Goal: Transaction & Acquisition: Obtain resource

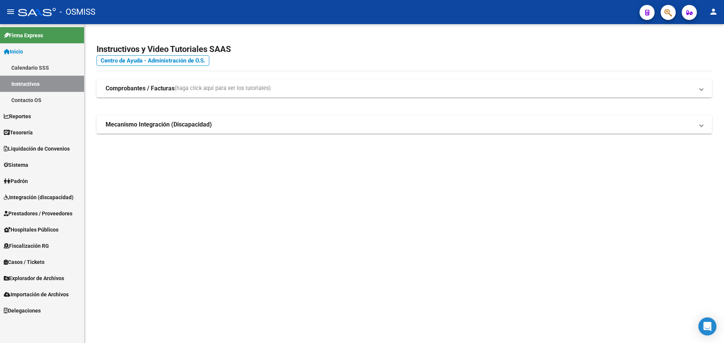
click at [46, 129] on link "Tesorería" at bounding box center [42, 132] width 84 height 16
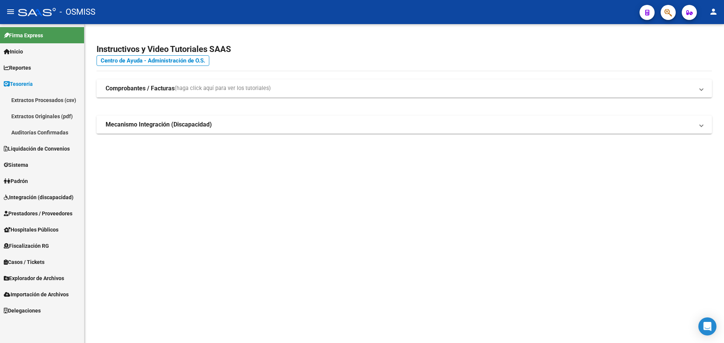
click at [52, 132] on link "Auditorías Confirmadas" at bounding box center [42, 132] width 84 height 16
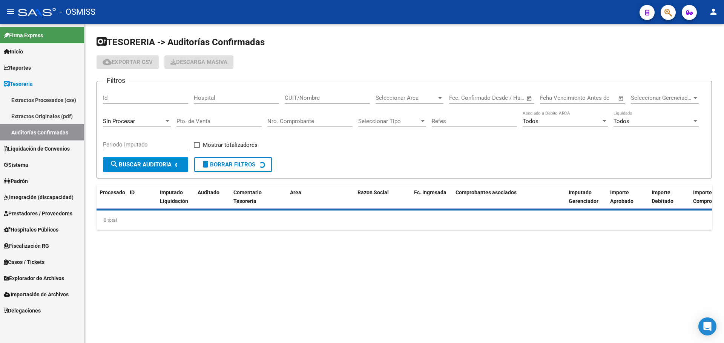
click at [131, 120] on span "Sin Procesar" at bounding box center [119, 121] width 32 height 7
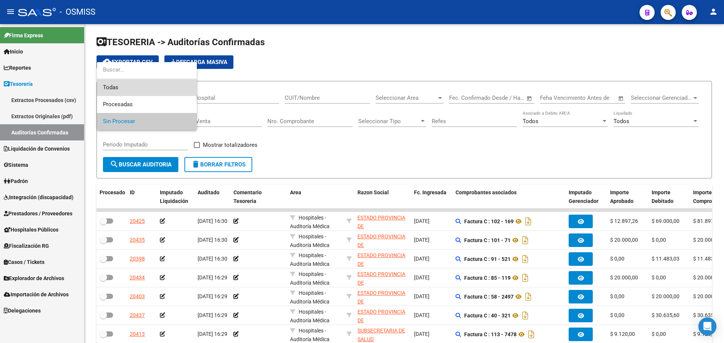
click at [131, 91] on span "Todas" at bounding box center [147, 87] width 88 height 17
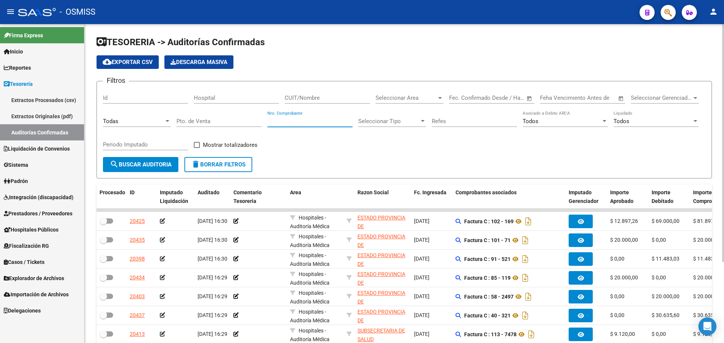
click at [302, 120] on input "Nro. Comprobante" at bounding box center [309, 121] width 85 height 7
type input "12571"
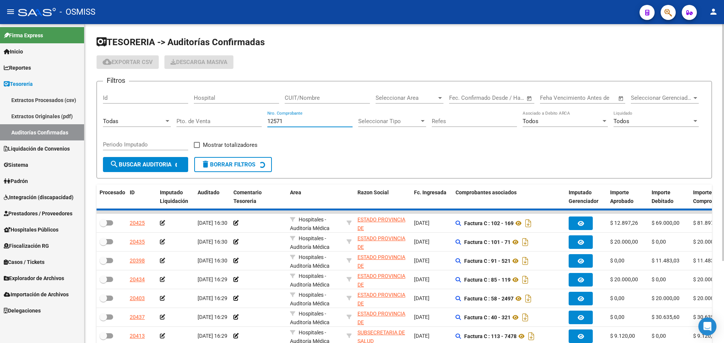
checkbox input "true"
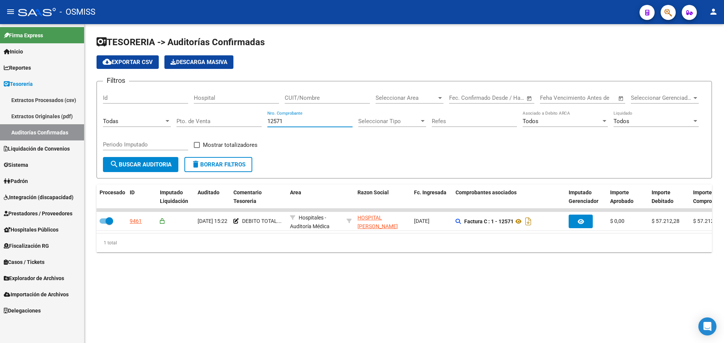
type input "12571"
click at [343, 163] on form "Filtros Id Hospital CUIT/Nombre Seleccionar Area Seleccionar Area Fecha inicio …" at bounding box center [404, 130] width 615 height 98
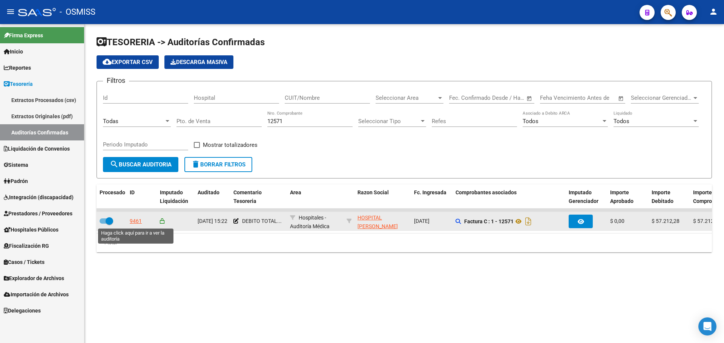
click at [136, 222] on div "9461" at bounding box center [136, 221] width 12 height 9
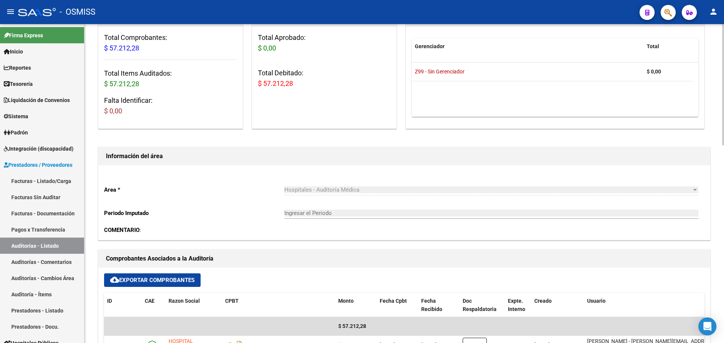
scroll to position [226, 0]
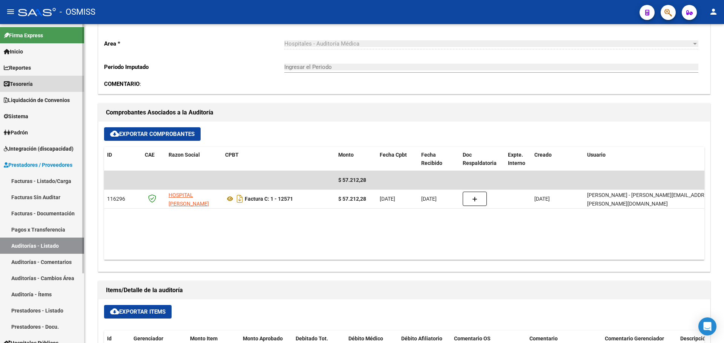
click at [45, 85] on link "Tesorería" at bounding box center [42, 84] width 84 height 16
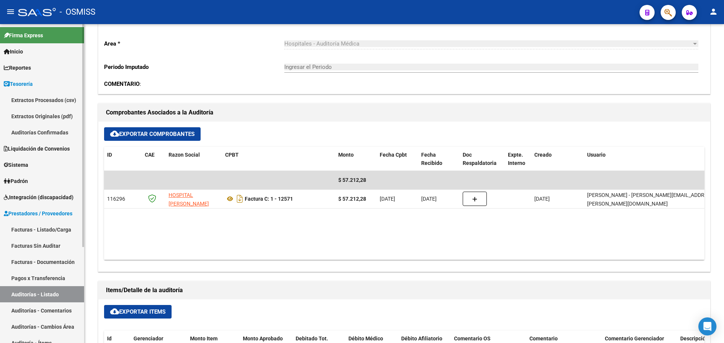
click at [54, 134] on link "Auditorías Confirmadas" at bounding box center [42, 132] width 84 height 16
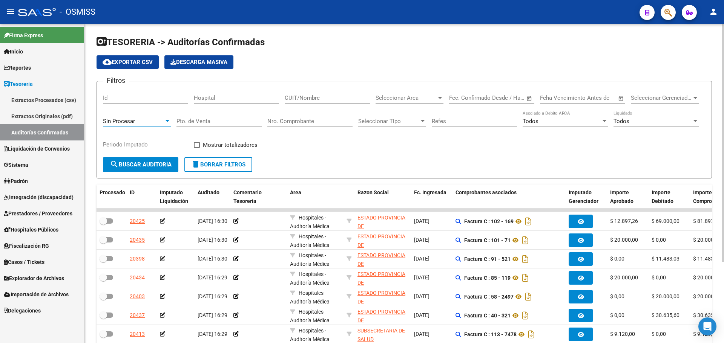
click at [134, 121] on span "Sin Procesar" at bounding box center [119, 121] width 32 height 7
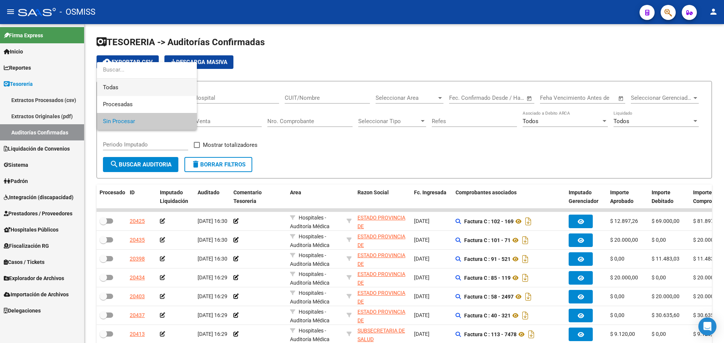
click at [146, 84] on span "Todas" at bounding box center [147, 87] width 88 height 17
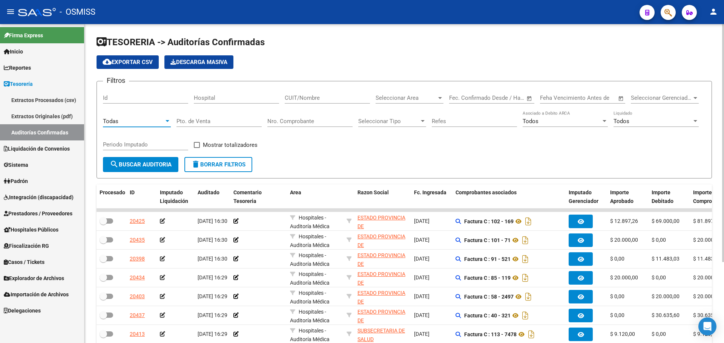
click at [277, 121] on input "Nro. Comprobante" at bounding box center [309, 121] width 85 height 7
type input "1221"
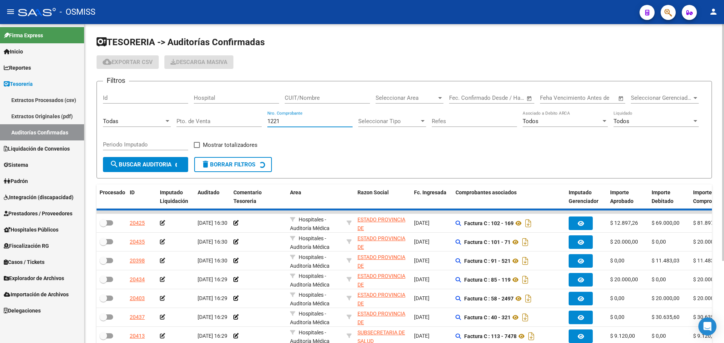
checkbox input "true"
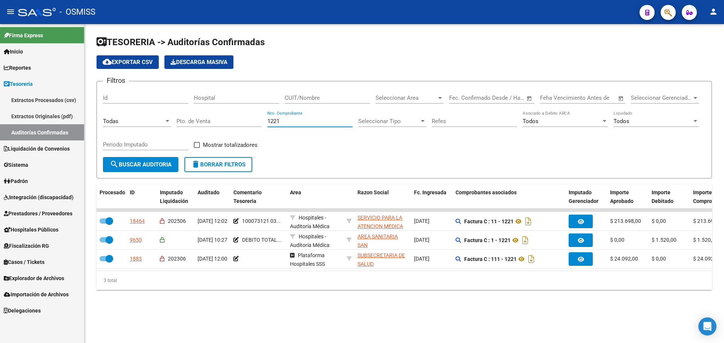
type input "1221"
click at [348, 129] on div "1221 Nro. Comprobante" at bounding box center [309, 122] width 85 height 23
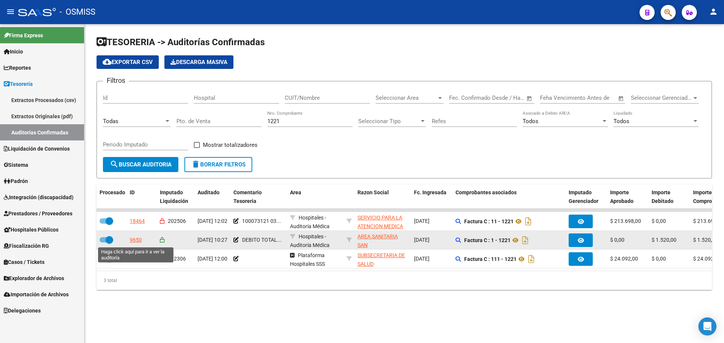
click at [134, 242] on div "9650" at bounding box center [136, 240] width 12 height 9
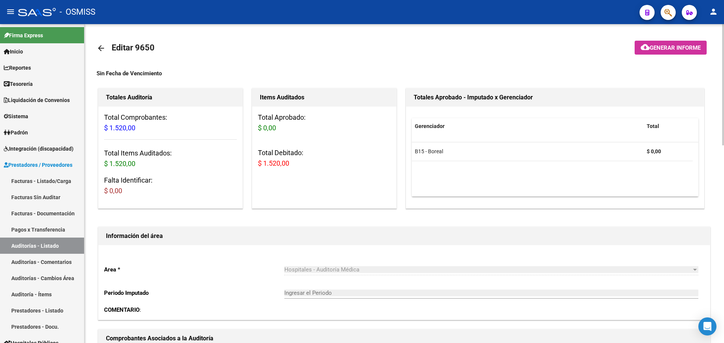
scroll to position [188, 0]
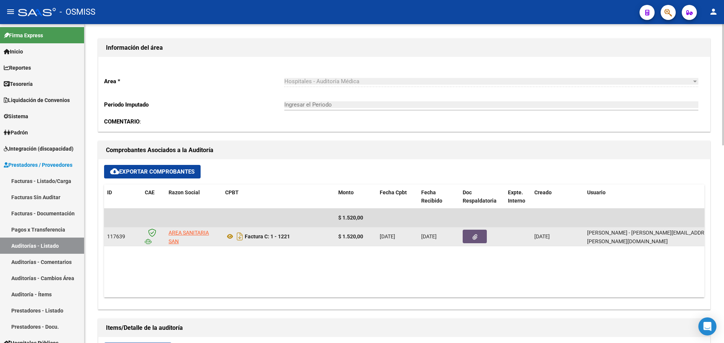
click at [480, 236] on button "button" at bounding box center [475, 237] width 24 height 14
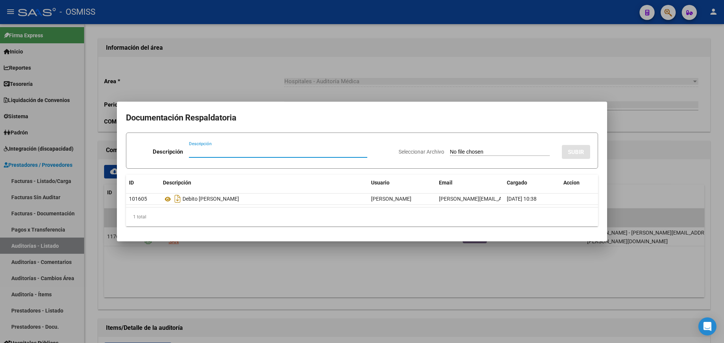
click at [348, 269] on div at bounding box center [362, 171] width 724 height 343
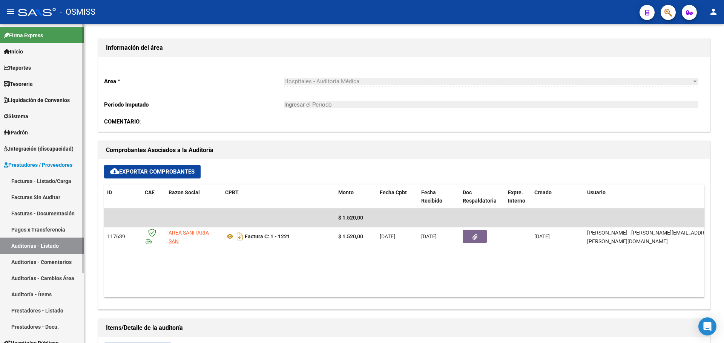
click at [31, 84] on span "Tesorería" at bounding box center [18, 84] width 29 height 8
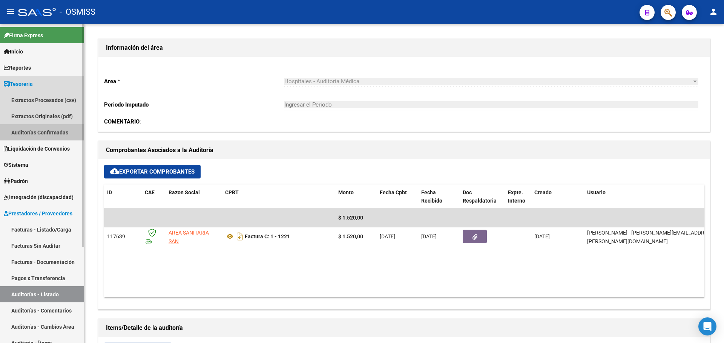
click at [28, 129] on link "Auditorías Confirmadas" at bounding box center [42, 132] width 84 height 16
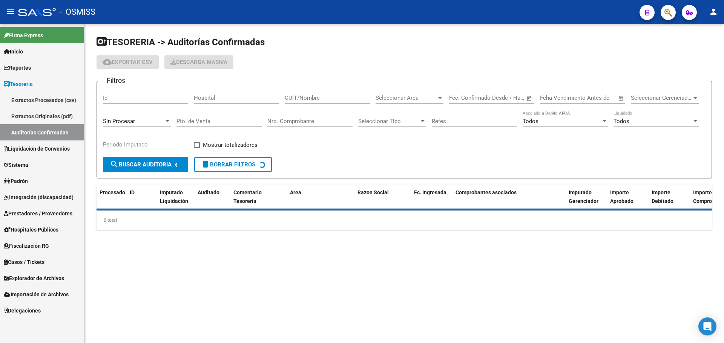
click at [134, 121] on span "Sin Procesar" at bounding box center [119, 121] width 32 height 7
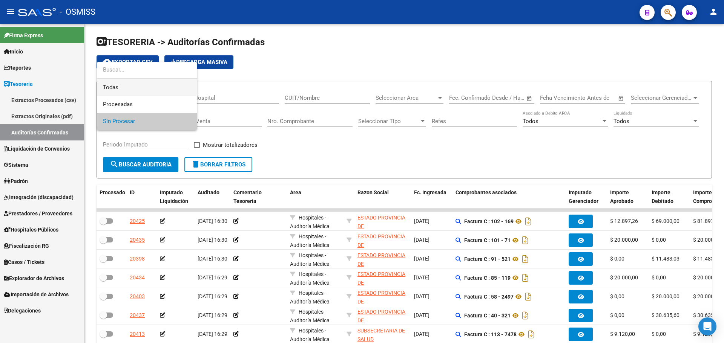
click at [130, 91] on span "Todas" at bounding box center [147, 87] width 88 height 17
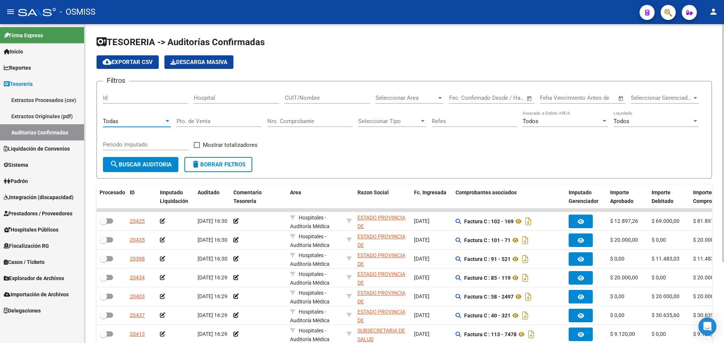
click at [288, 120] on input "Nro. Comprobante" at bounding box center [309, 121] width 85 height 7
type input "457"
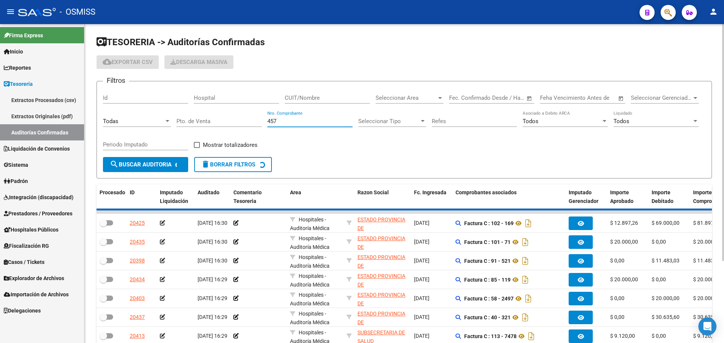
checkbox input "true"
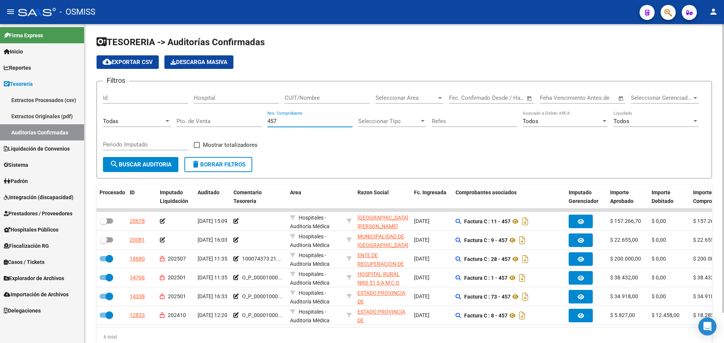
click at [332, 162] on form "Filtros Id Hospital CUIT/Nombre Seleccionar Area Seleccionar Area Fecha inicio …" at bounding box center [404, 130] width 615 height 98
click at [573, 343] on div "6 total" at bounding box center [404, 337] width 615 height 19
click at [113, 122] on span "Todas" at bounding box center [110, 121] width 15 height 7
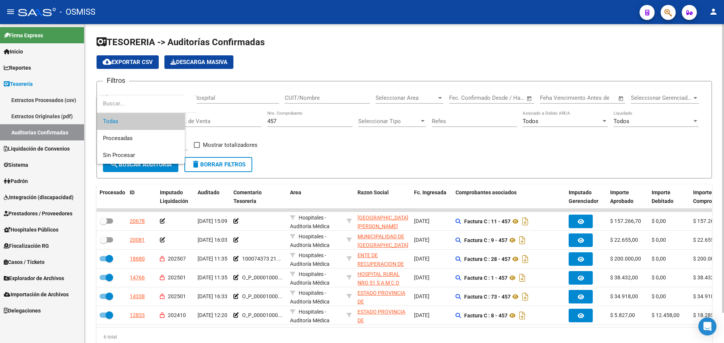
click at [113, 122] on span "Todas" at bounding box center [141, 121] width 76 height 17
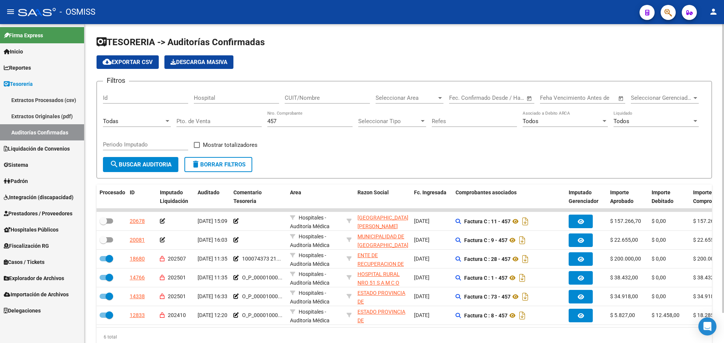
drag, startPoint x: 292, startPoint y: 125, endPoint x: 172, endPoint y: 121, distance: 120.7
click at [172, 121] on div "Filtros Id Hospital CUIT/Nombre Seleccionar Area Seleccionar Area Fecha inicio …" at bounding box center [404, 122] width 602 height 70
click at [328, 124] on input "457" at bounding box center [309, 121] width 85 height 7
drag, startPoint x: 318, startPoint y: 121, endPoint x: 161, endPoint y: 121, distance: 157.2
click at [161, 121] on div "Filtros Id Hospital CUIT/Nombre Seleccionar Area Seleccionar Area Fecha inicio …" at bounding box center [404, 122] width 602 height 70
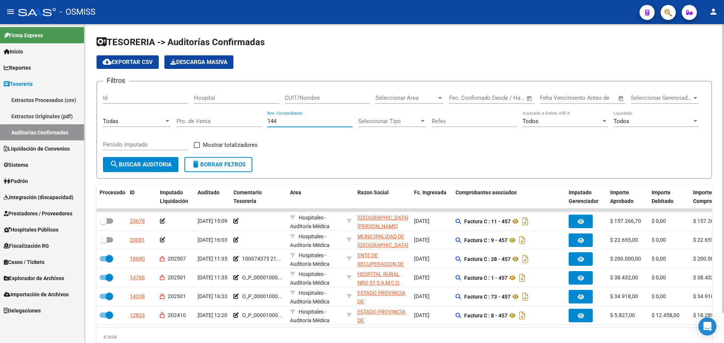
type input "1444"
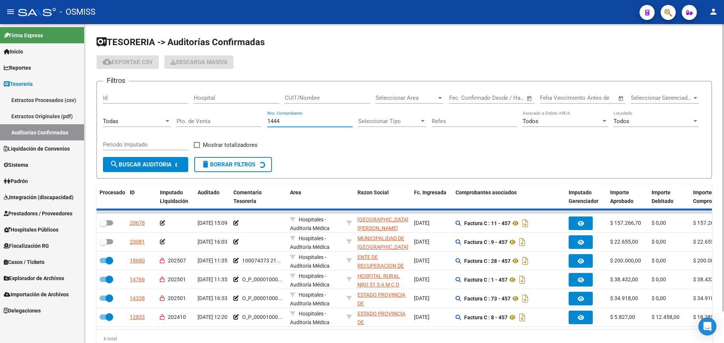
checkbox input "true"
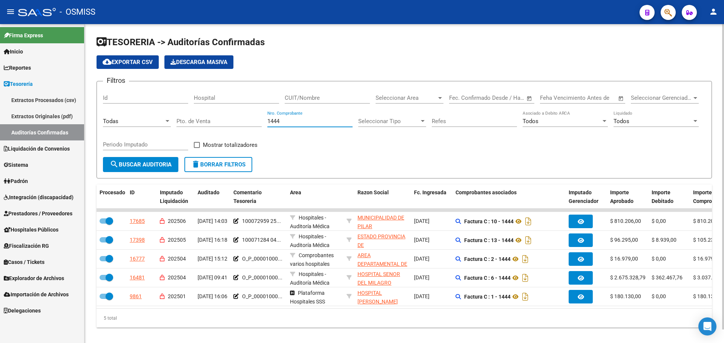
type input "1444"
click at [435, 165] on form "Filtros Id Hospital CUIT/Nombre Seleccionar Area Seleccionar Area Fecha inicio …" at bounding box center [404, 130] width 615 height 98
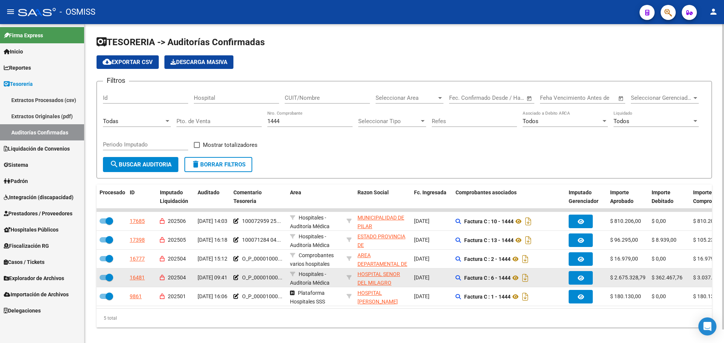
click at [146, 275] on div "16481" at bounding box center [142, 278] width 24 height 9
click at [143, 276] on div "16481" at bounding box center [137, 278] width 15 height 9
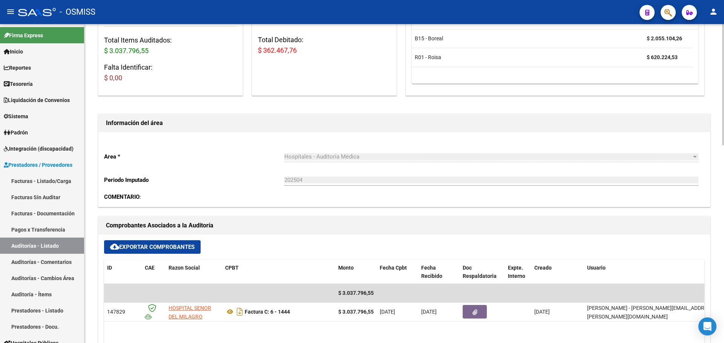
scroll to position [264, 0]
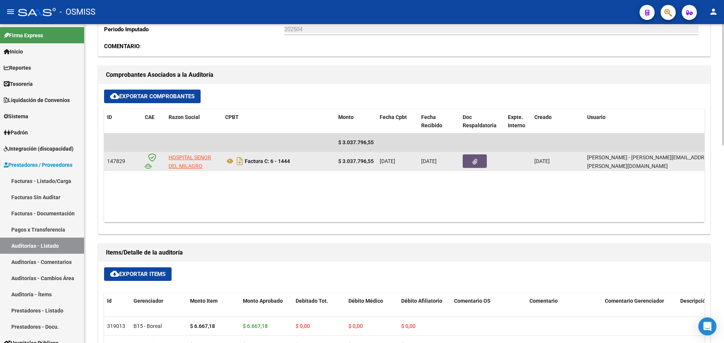
click at [479, 164] on button "button" at bounding box center [475, 162] width 24 height 14
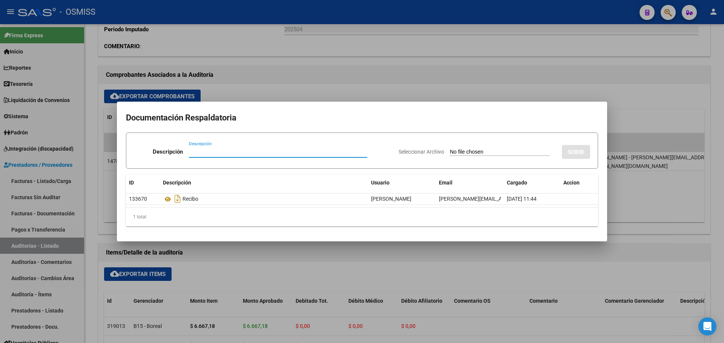
click at [300, 279] on div at bounding box center [362, 171] width 724 height 343
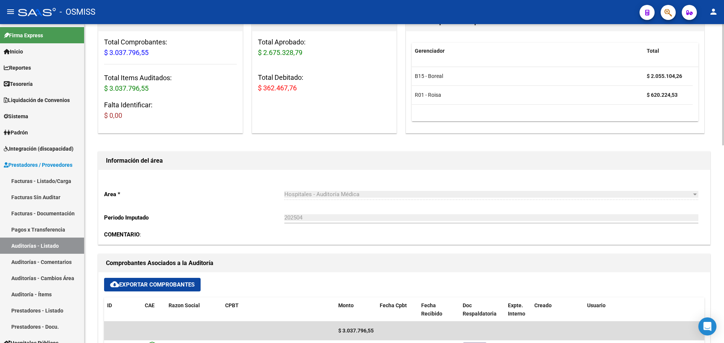
scroll to position [0, 0]
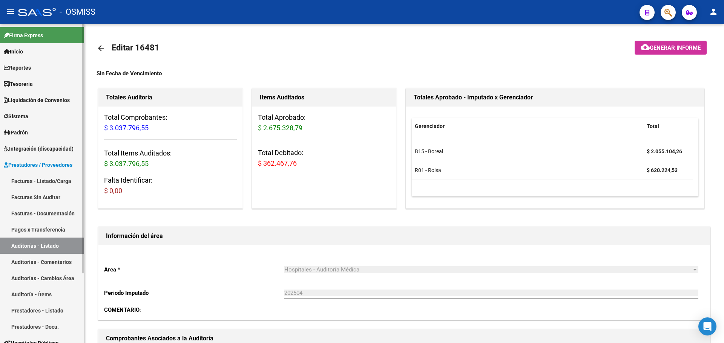
click at [43, 88] on link "Tesorería" at bounding box center [42, 84] width 84 height 16
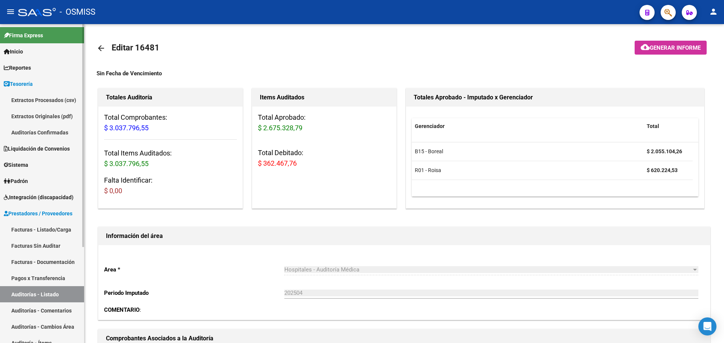
click at [37, 134] on link "Auditorías Confirmadas" at bounding box center [42, 132] width 84 height 16
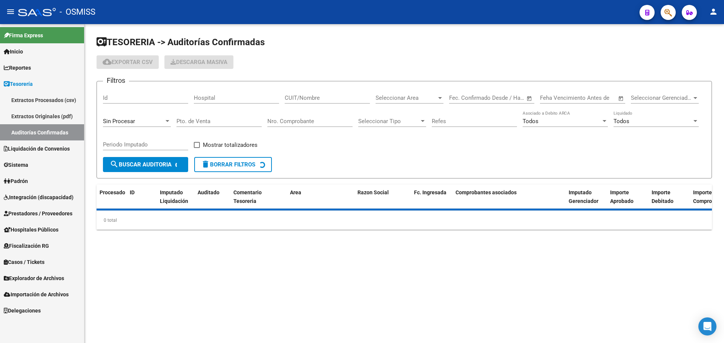
click at [120, 123] on span "Sin Procesar" at bounding box center [119, 121] width 32 height 7
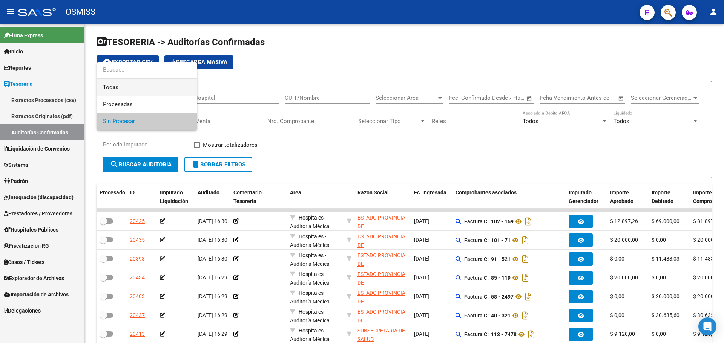
click at [123, 86] on span "Todas" at bounding box center [147, 87] width 88 height 17
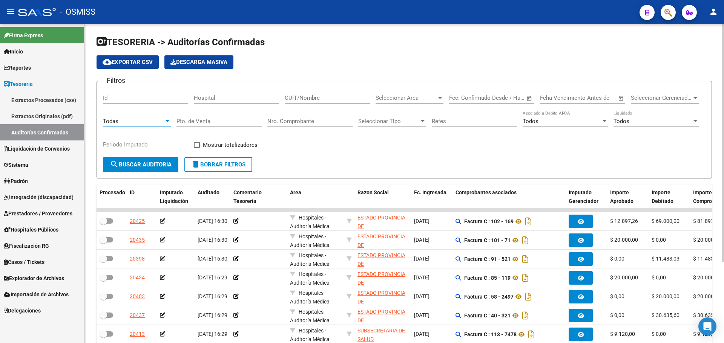
click at [301, 118] on input "Nro. Comprobante" at bounding box center [309, 121] width 85 height 7
type input "26911"
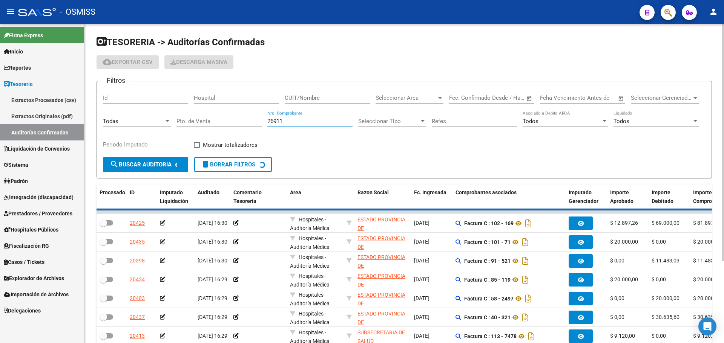
checkbox input "true"
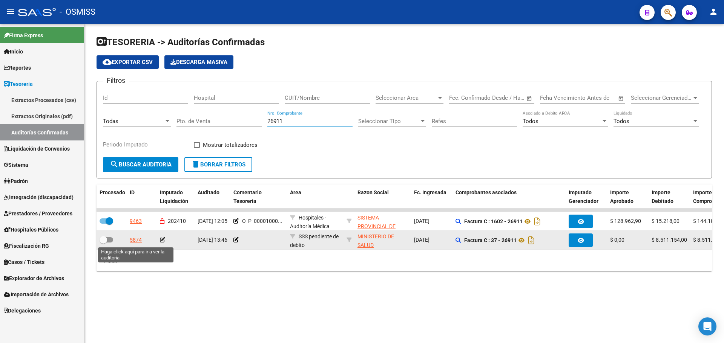
type input "26911"
click at [141, 241] on div "5874" at bounding box center [136, 240] width 12 height 9
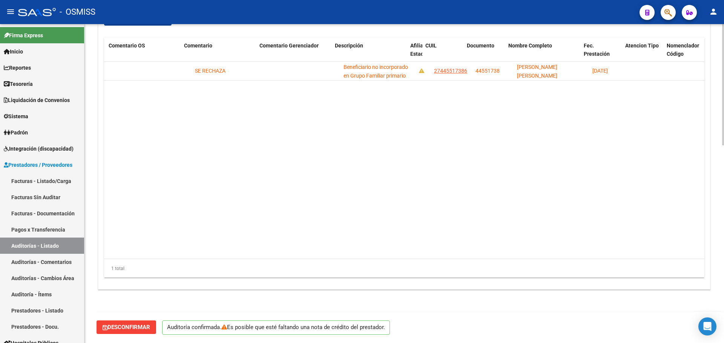
scroll to position [0, 345]
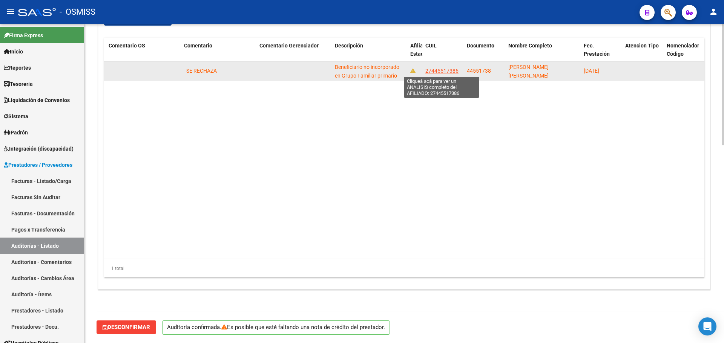
click at [440, 71] on span "27445517386" at bounding box center [441, 71] width 33 height 6
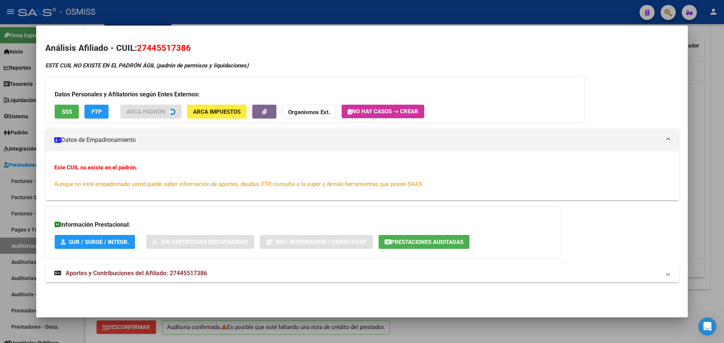
click at [0, 195] on div at bounding box center [362, 171] width 724 height 343
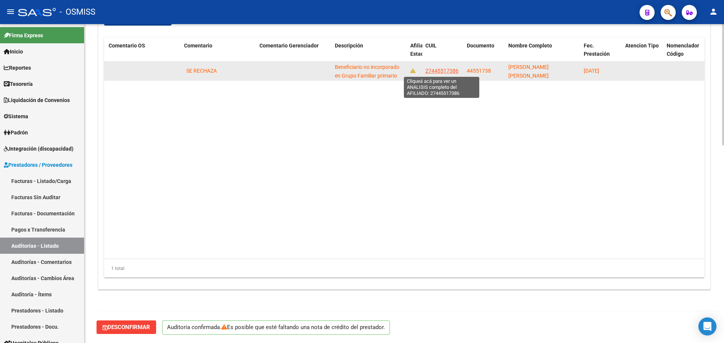
click at [432, 70] on span "27445517386" at bounding box center [441, 71] width 33 height 6
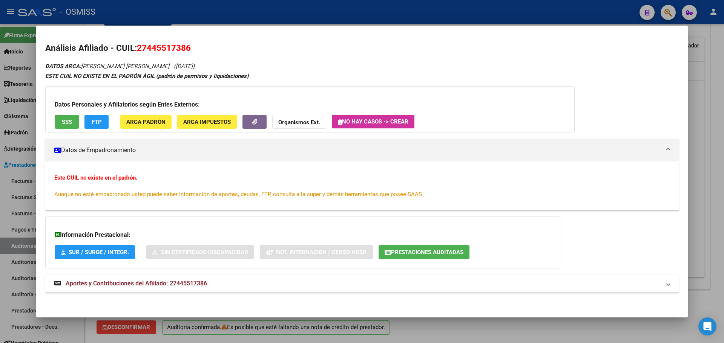
click at [411, 248] on button "Prestaciones Auditadas" at bounding box center [423, 252] width 91 height 14
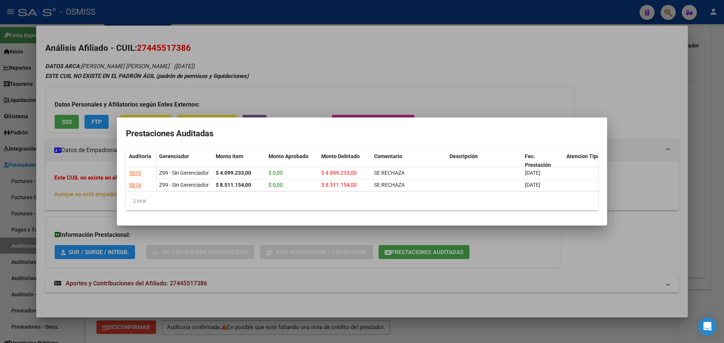
click at [704, 172] on div at bounding box center [362, 171] width 724 height 343
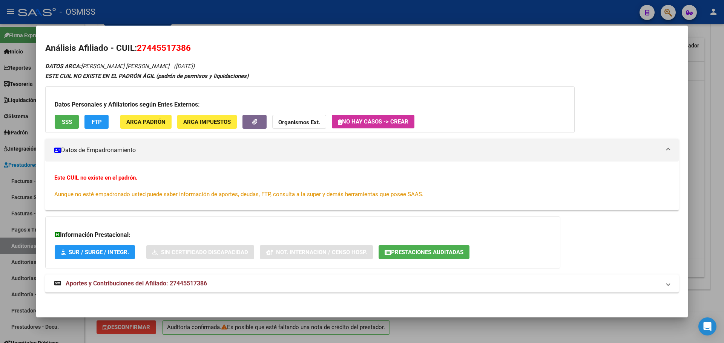
click at [716, 190] on div at bounding box center [362, 171] width 724 height 343
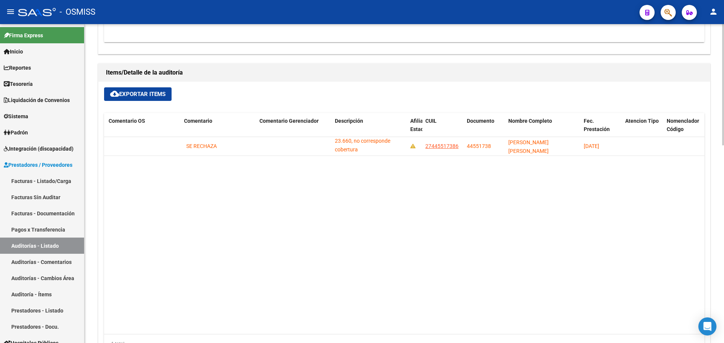
scroll to position [0, 0]
drag, startPoint x: 350, startPoint y: 141, endPoint x: 357, endPoint y: 157, distance: 17.4
click at [357, 157] on datatable-selection "120666 Z99 - Sin Gerenciador $ 8.511.154,00 $ 0,00 $ 8.511.154,00 SE RECHAZA Be…" at bounding box center [59, 154] width 600 height 7
click at [345, 193] on datatable-body "120666 Z99 - Sin Gerenciador $ 8.511.154,00 $ 0,00 $ 8.511.154,00 SE RECHAZA Be…" at bounding box center [404, 236] width 600 height 198
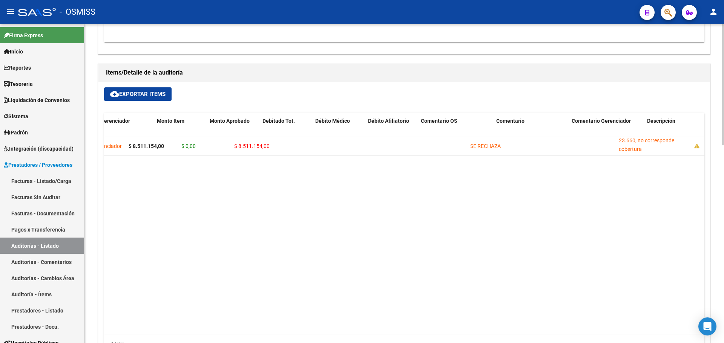
scroll to position [0, 0]
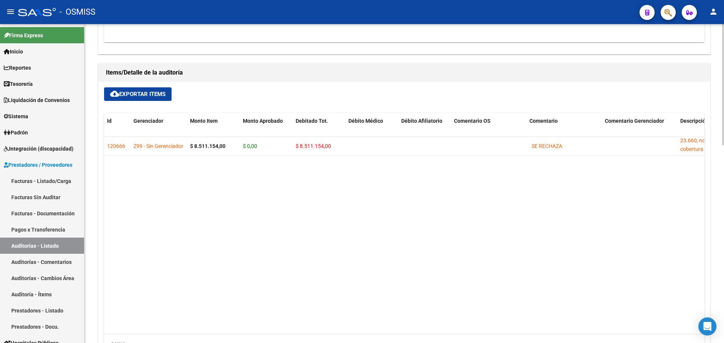
click at [224, 254] on datatable-body "120666 Z99 - Sin Gerenciador $ 8.511.154,00 $ 0,00 $ 8.511.154,00 SE RECHAZA Be…" at bounding box center [404, 236] width 600 height 198
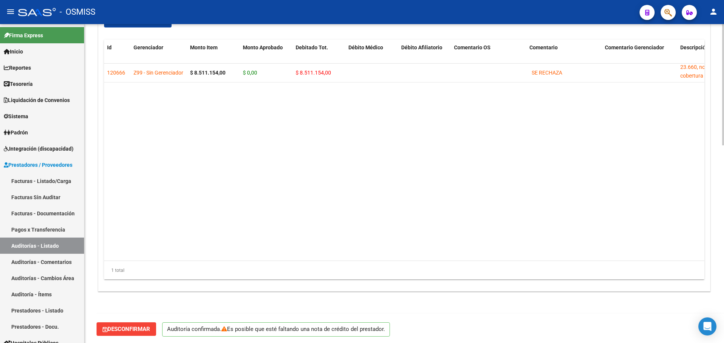
scroll to position [519, 0]
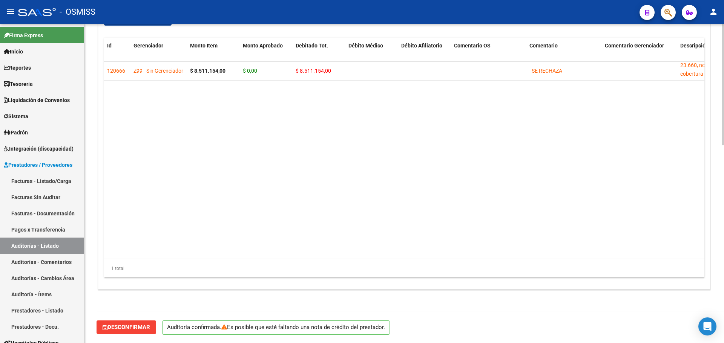
click at [282, 198] on datatable-body "120666 Z99 - Sin Gerenciador $ 8.511.154,00 $ 0,00 $ 8.511.154,00 SE RECHAZA Be…" at bounding box center [404, 161] width 600 height 198
click at [280, 196] on datatable-body "120666 Z99 - Sin Gerenciador $ 8.511.154,00 $ 0,00 $ 8.511.154,00 SE RECHAZA Be…" at bounding box center [404, 161] width 600 height 198
click at [296, 129] on datatable-body "120666 Z99 - Sin Gerenciador $ 8.511.154,00 $ 0,00 $ 8.511.154,00 SE RECHAZA Be…" at bounding box center [404, 161] width 600 height 198
click at [17, 83] on span "Tesorería" at bounding box center [18, 84] width 29 height 8
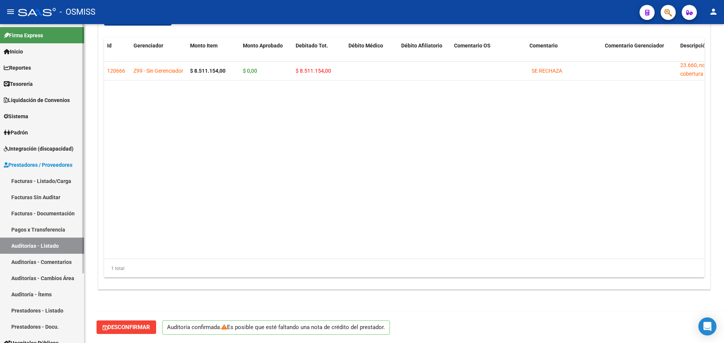
click at [17, 83] on span "Tesorería" at bounding box center [18, 84] width 29 height 8
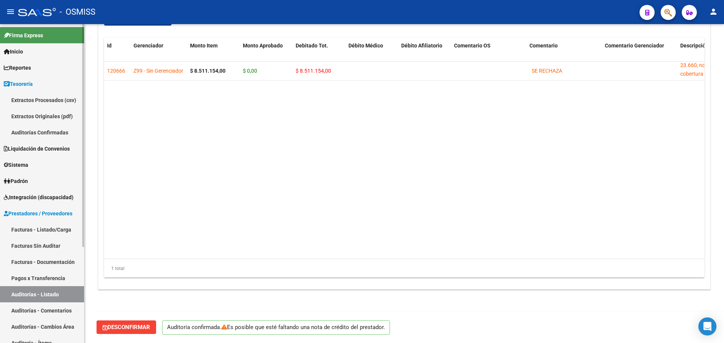
click at [40, 135] on link "Auditorías Confirmadas" at bounding box center [42, 132] width 84 height 16
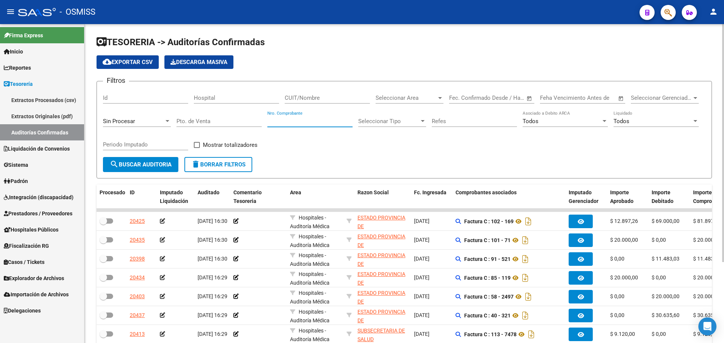
click at [332, 123] on input "Nro. Comprobante" at bounding box center [309, 121] width 85 height 7
type input "26905"
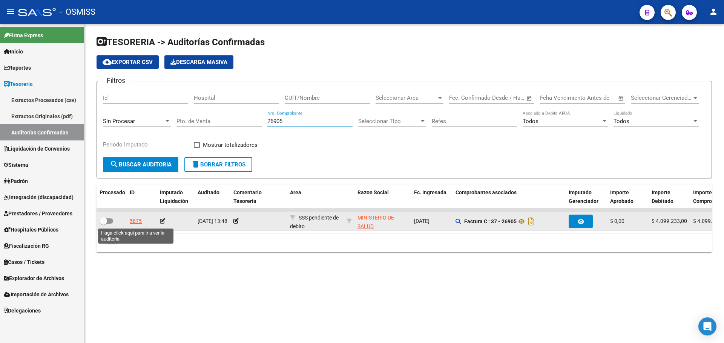
click at [135, 220] on div "5875" at bounding box center [136, 221] width 12 height 9
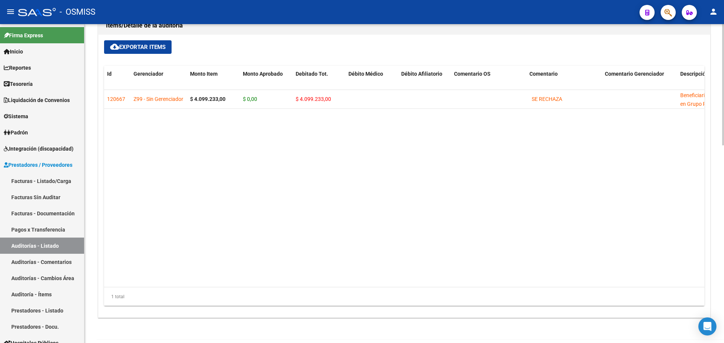
scroll to position [519, 0]
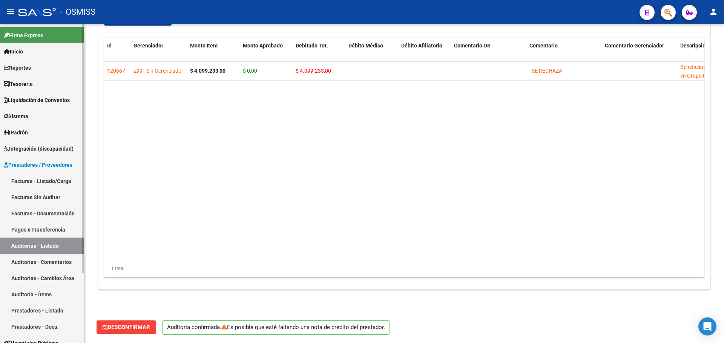
click at [37, 80] on link "Tesorería" at bounding box center [42, 84] width 84 height 16
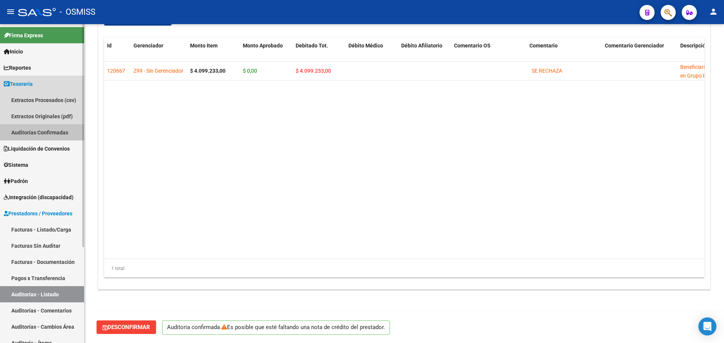
click at [30, 138] on link "Auditorías Confirmadas" at bounding box center [42, 132] width 84 height 16
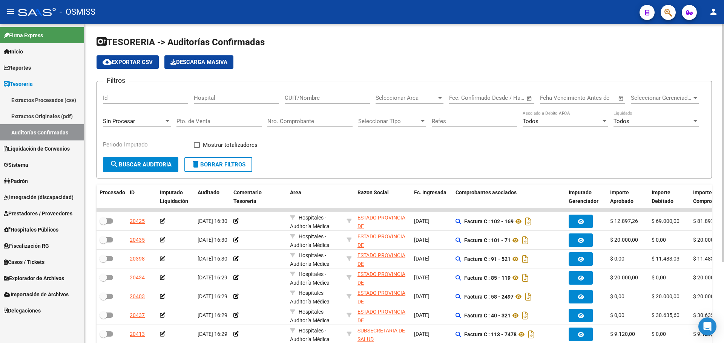
click at [158, 116] on div "Sin Procesar" at bounding box center [137, 119] width 68 height 16
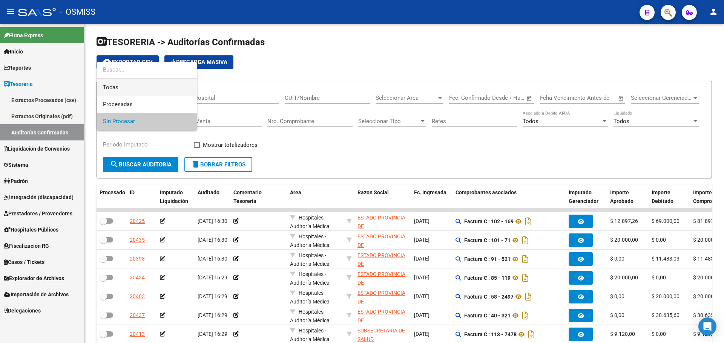
click at [162, 88] on span "Todas" at bounding box center [147, 87] width 88 height 17
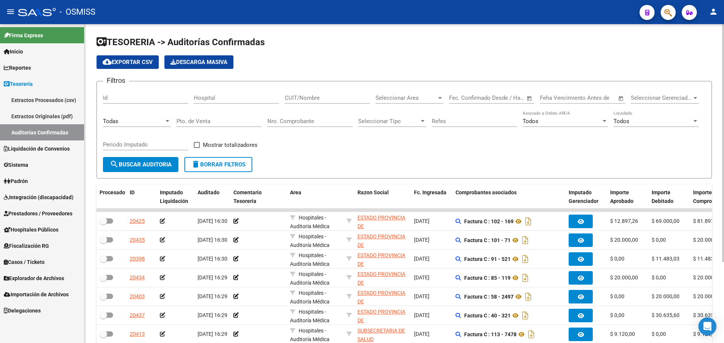
click at [305, 126] on div "Nro. Comprobante" at bounding box center [309, 119] width 85 height 16
click at [303, 124] on input "Nro. Comprobante" at bounding box center [309, 121] width 85 height 7
paste input "2566037"
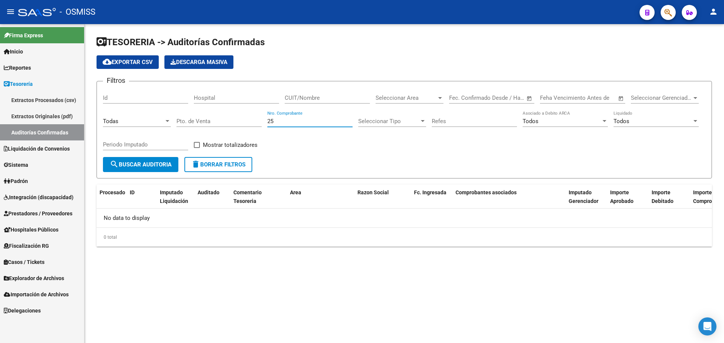
type input "2"
click at [662, 9] on button "button" at bounding box center [667, 12] width 15 height 15
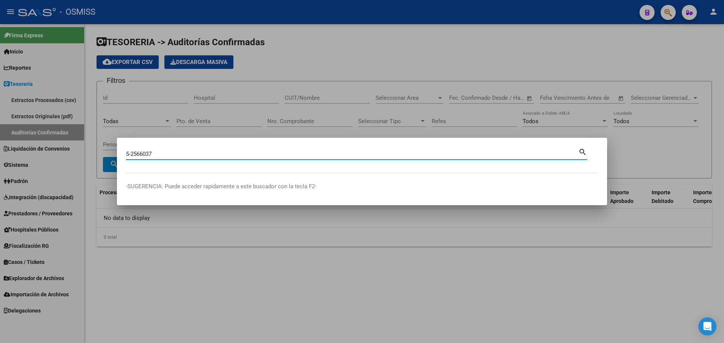
type input "5-2566037"
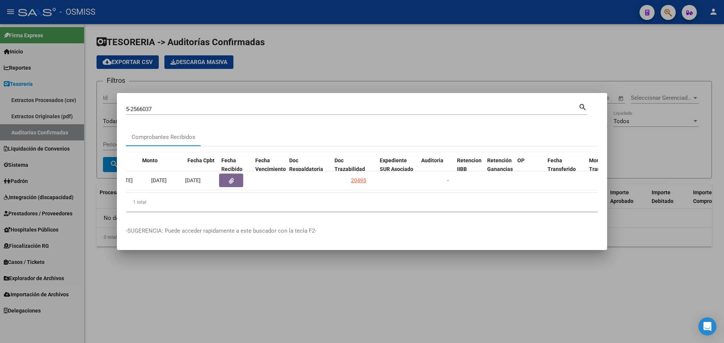
scroll to position [0, 299]
drag, startPoint x: 290, startPoint y: 196, endPoint x: 221, endPoint y: 197, distance: 69.0
click at [221, 197] on div "1 total" at bounding box center [362, 202] width 472 height 19
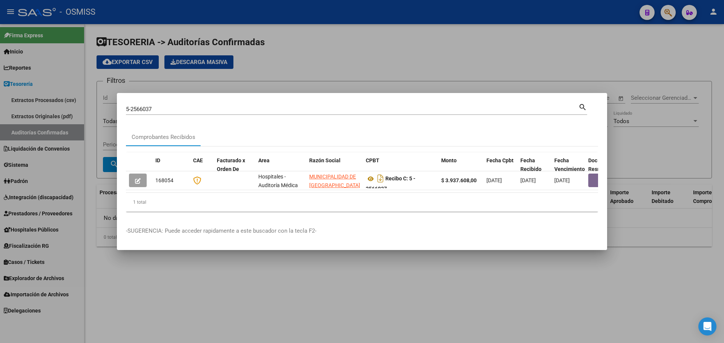
scroll to position [0, 144]
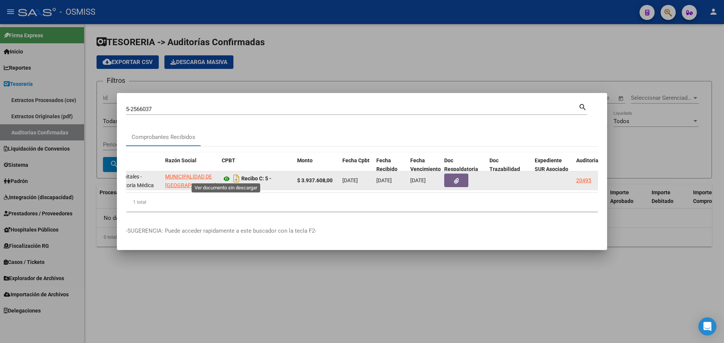
click at [226, 175] on icon at bounding box center [227, 179] width 10 height 9
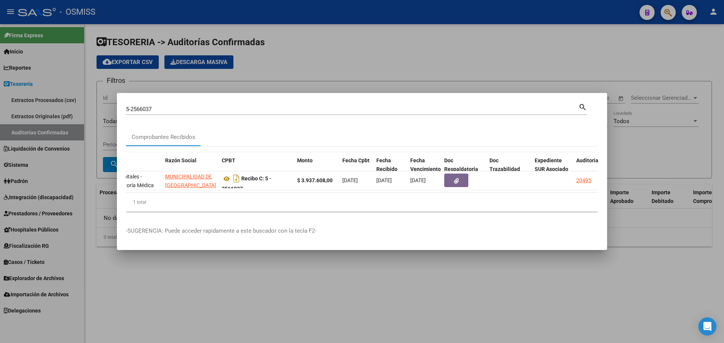
click at [408, 296] on div at bounding box center [362, 171] width 724 height 343
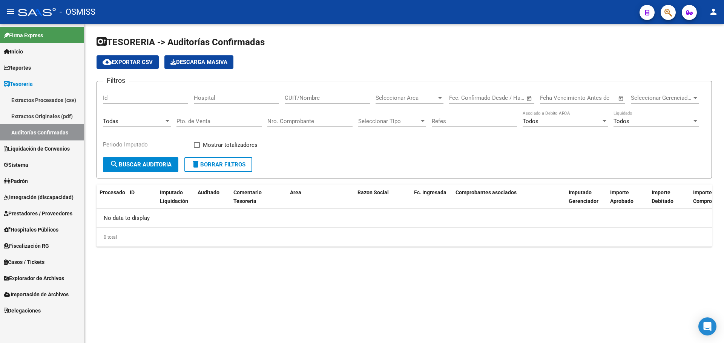
click at [480, 288] on mat-sidenav-content "TESORERIA -> Auditorías Confirmadas cloud_download Exportar CSV Descarga Masiva…" at bounding box center [403, 183] width 639 height 319
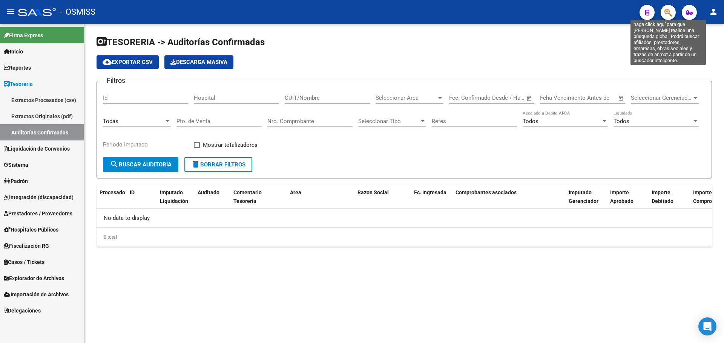
click at [669, 9] on icon "button" at bounding box center [668, 12] width 8 height 9
